Goal: Information Seeking & Learning: Learn about a topic

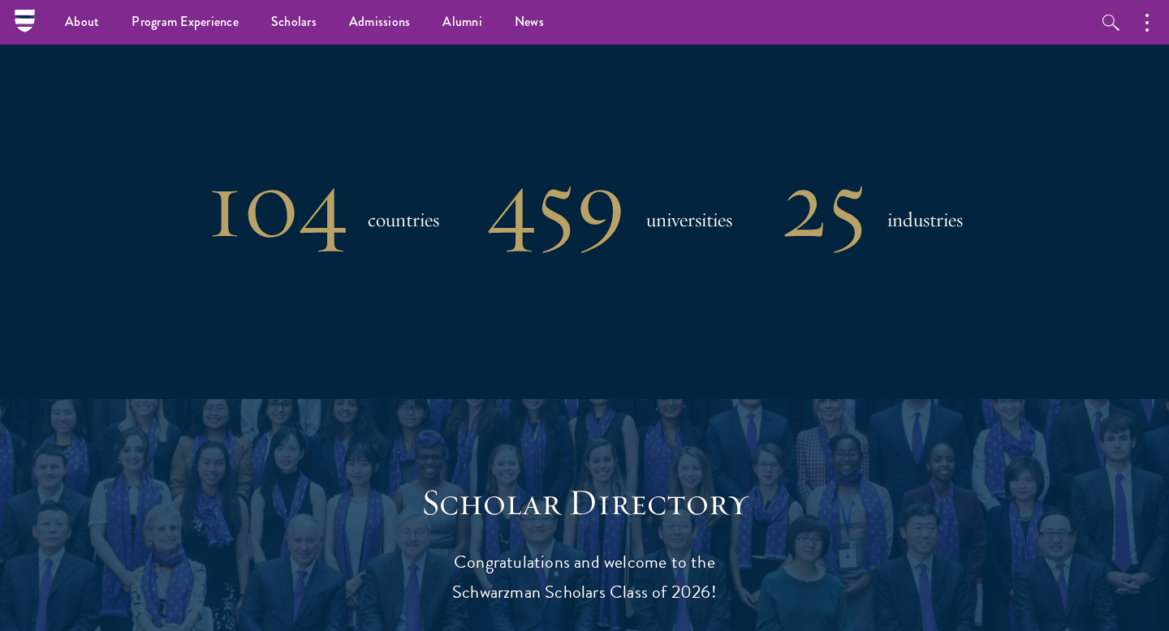
scroll to position [1193, 0]
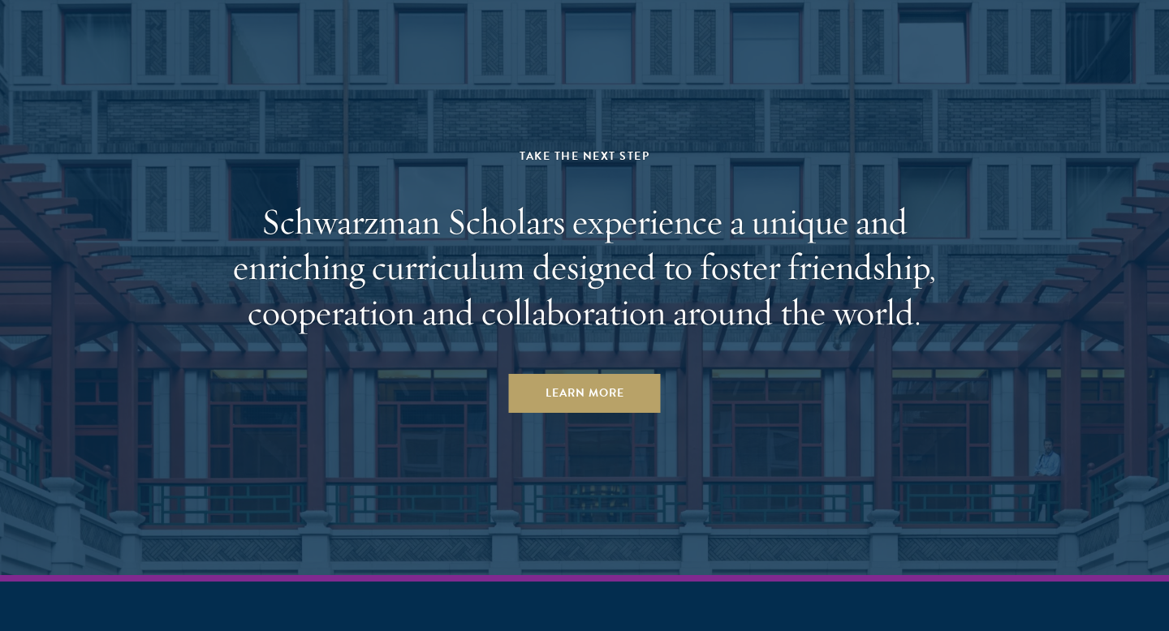
scroll to position [7962, 0]
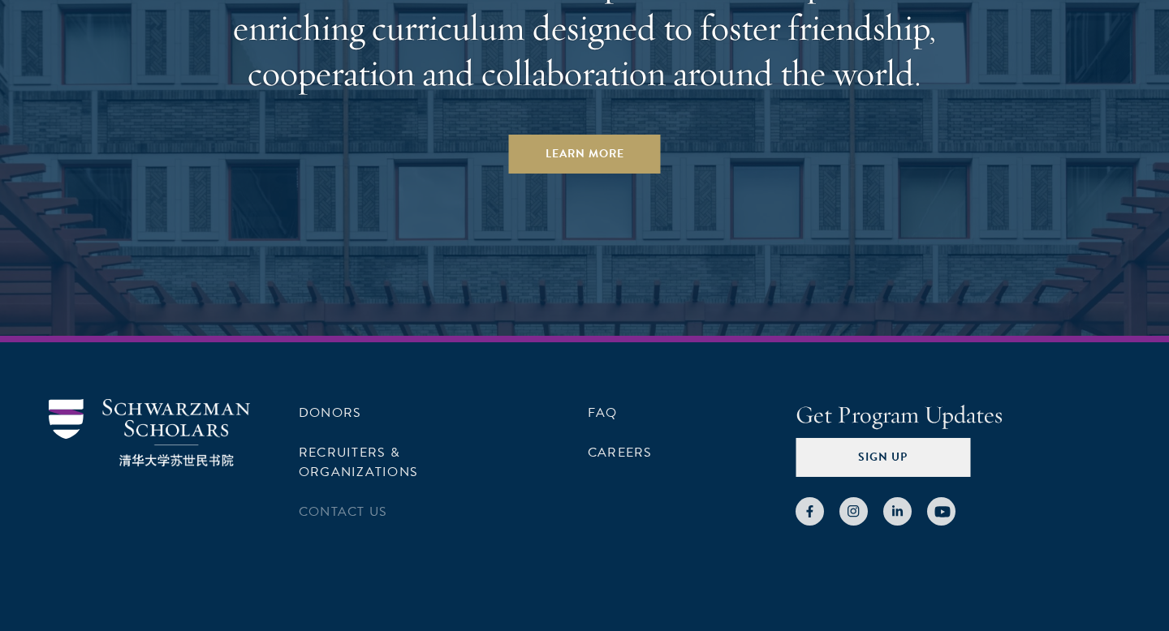
click at [390, 498] on li "Contact Us" at bounding box center [403, 512] width 208 height 28
click at [369, 502] on link "Contact Us" at bounding box center [343, 511] width 88 height 19
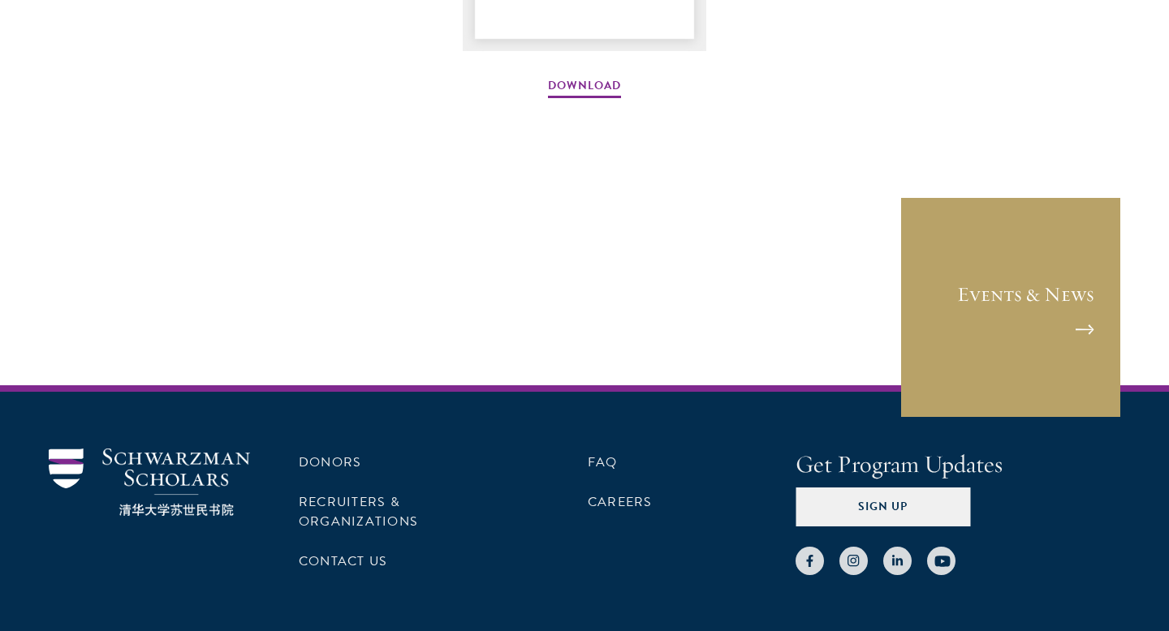
scroll to position [2619, 0]
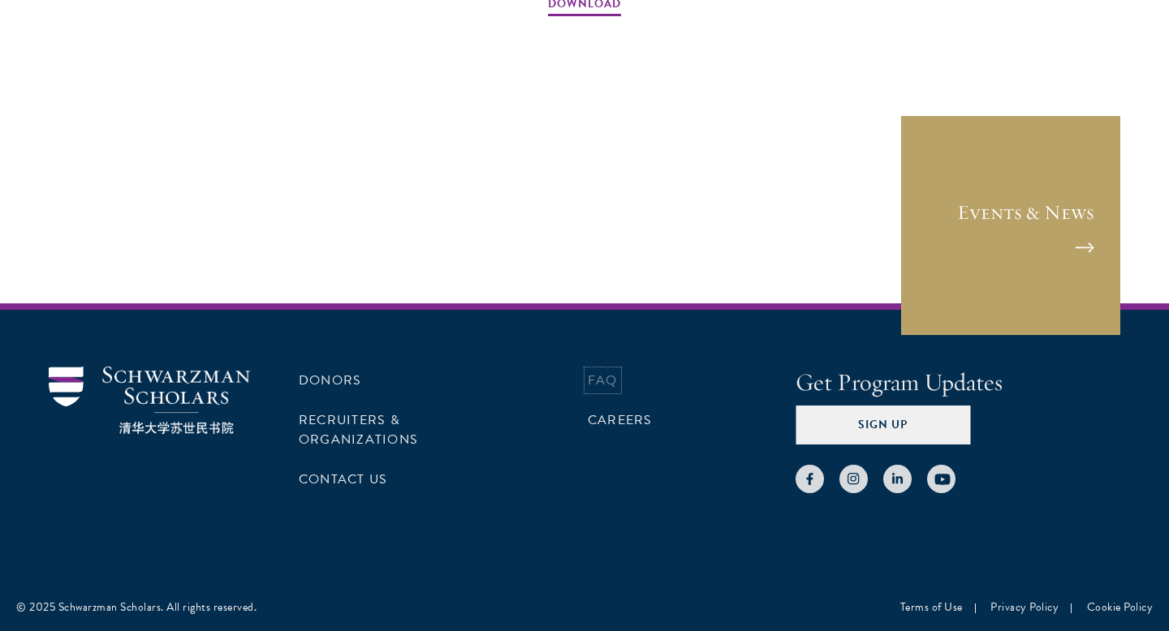
click at [600, 381] on link "FAQ" at bounding box center [603, 380] width 30 height 19
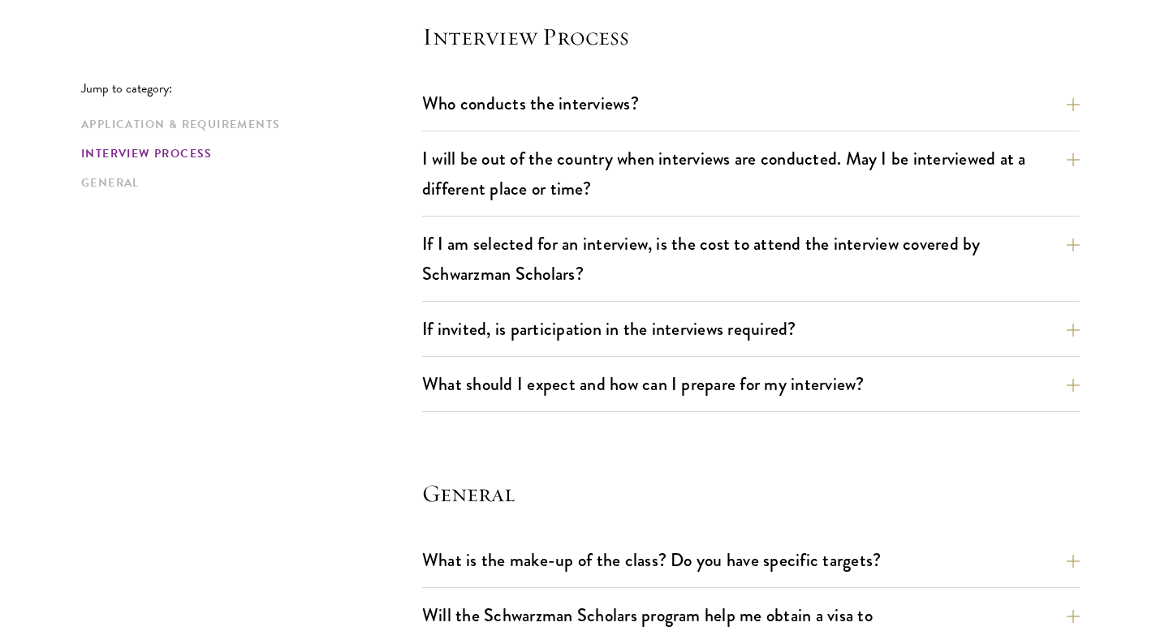
scroll to position [1871, 0]
click at [844, 376] on button "What should I expect and how can I prepare for my interview?" at bounding box center [762, 383] width 657 height 37
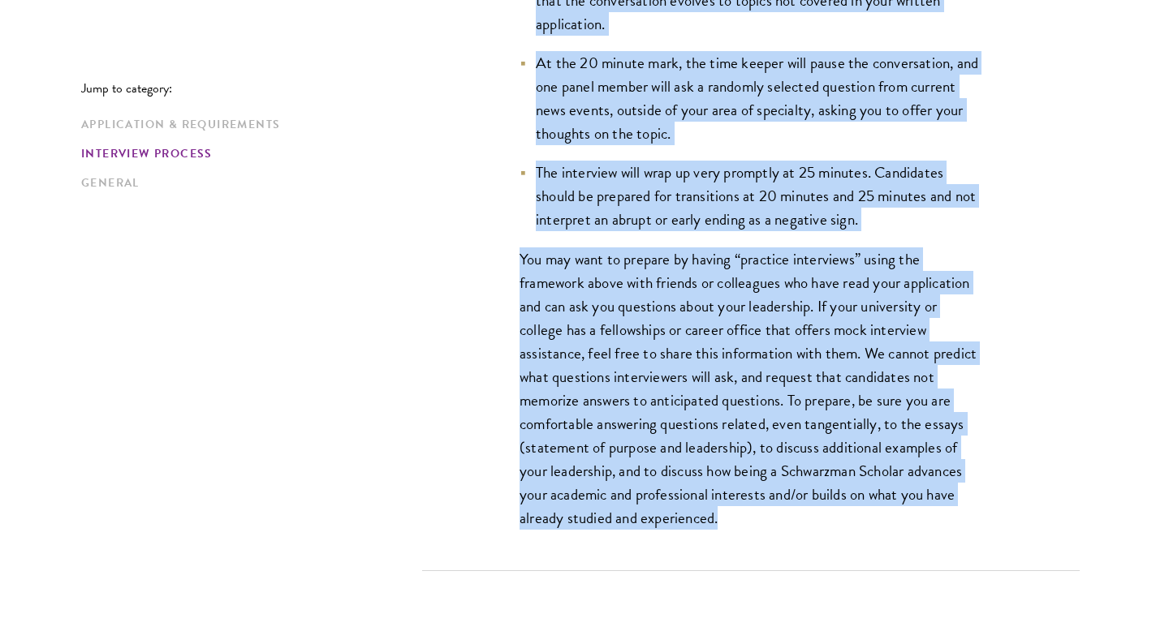
scroll to position [2718, 0]
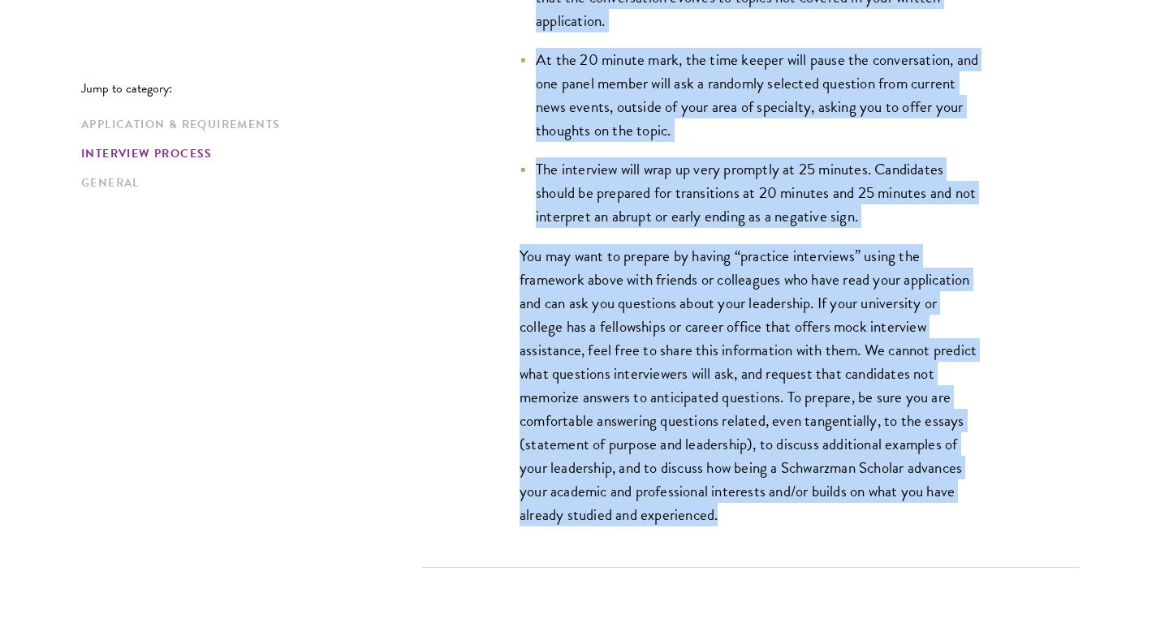
drag, startPoint x: 517, startPoint y: 134, endPoint x: 756, endPoint y: 526, distance: 458.9
click at [756, 526] on div "Interviews are free-flowing conversations, driven by but not limited to your wr…" at bounding box center [751, 65] width 560 height 1004
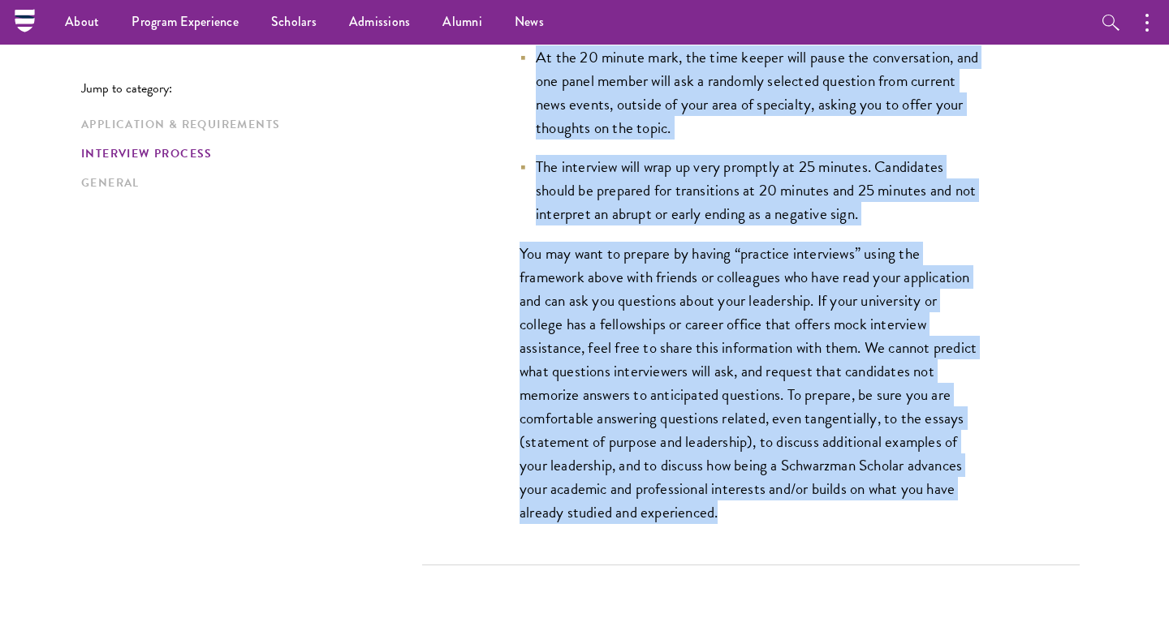
scroll to position [2713, 0]
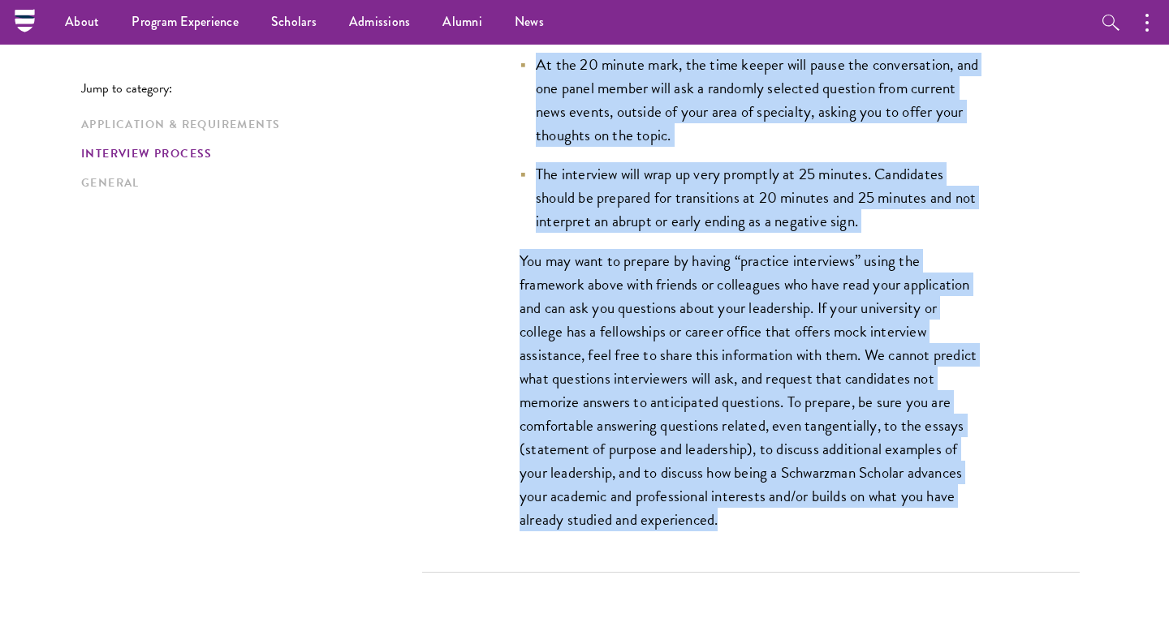
copy div "Interviews are free-flowing conversations, driven by but not limited to your wr…"
